Goal: Transaction & Acquisition: Purchase product/service

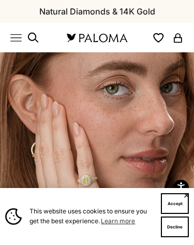
click at [173, 199] on button "Accept" at bounding box center [175, 203] width 28 height 21
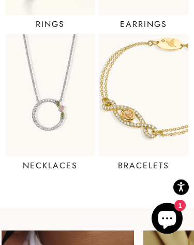
scroll to position [477, 0]
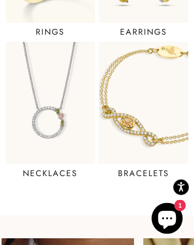
click at [146, 133] on img at bounding box center [144, 103] width 90 height 122
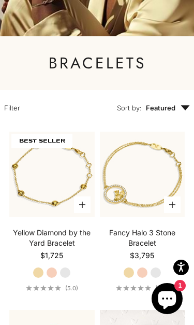
scroll to position [94, 0]
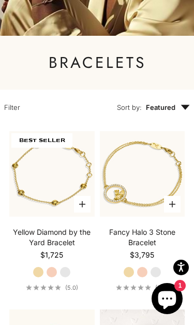
click at [51, 244] on label "Rose Gold" at bounding box center [51, 271] width 11 height 11
click at [67, 244] on label "White Gold" at bounding box center [65, 271] width 11 height 11
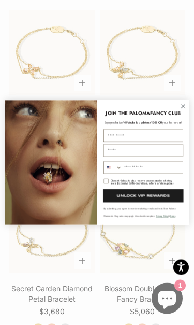
scroll to position [571, 0]
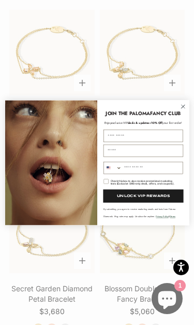
click at [182, 105] on icon "Close dialog" at bounding box center [183, 107] width 4 height 4
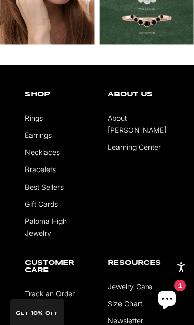
scroll to position [1219, 0]
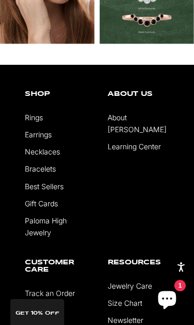
click at [43, 135] on link "Earrings" at bounding box center [38, 134] width 27 height 9
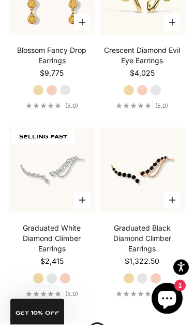
scroll to position [1363, 0]
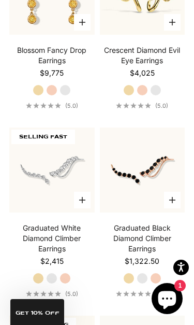
click at [147, 262] on label "White Gold" at bounding box center [142, 277] width 11 height 11
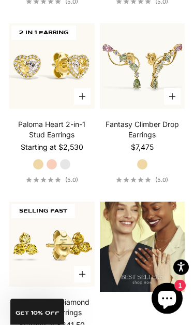
scroll to position [1656, 0]
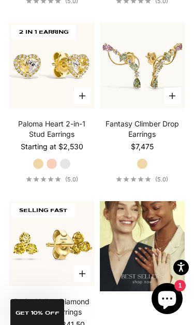
click at [136, 4] on icon "5.0 out of 5.0 stars" at bounding box center [133, 1] width 6 height 6
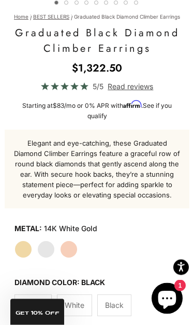
scroll to position [289, 0]
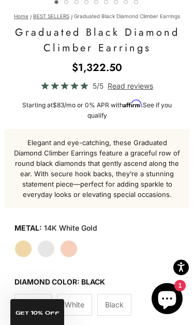
click at [134, 60] on price-list "Sale price $1,322.50 Regular price (/)" at bounding box center [96, 68] width 165 height 16
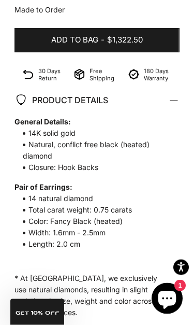
scroll to position [613, 0]
click at [118, 62] on div "Graduated Black Diamond Climber Earrings Sale price $1,322.50 Regular price (/)…" at bounding box center [96, 65] width 165 height 729
click at [122, 122] on strong "General Details:" at bounding box center [91, 121] width 155 height 11
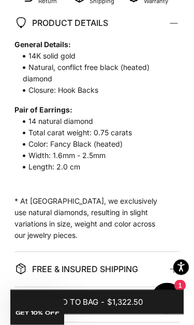
scroll to position [690, 0]
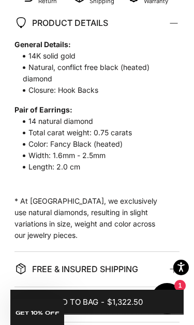
click at [108, 93] on span "Closure: Hook Backs" at bounding box center [91, 89] width 155 height 11
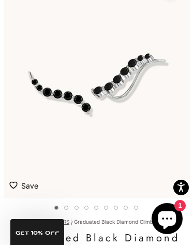
scroll to position [0, 0]
